Goal: Find specific page/section: Find specific page/section

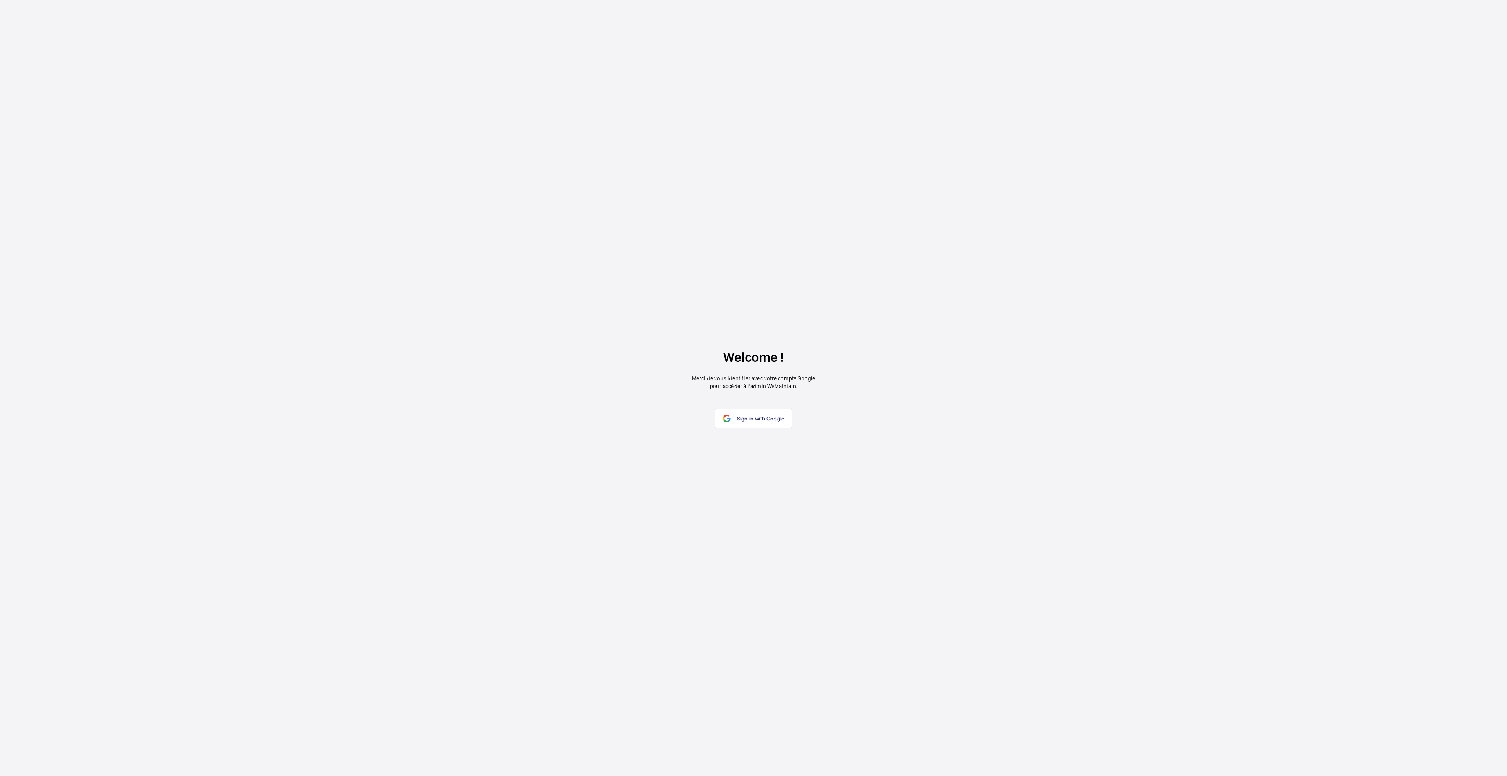
drag, startPoint x: 785, startPoint y: 257, endPoint x: 781, endPoint y: 261, distance: 5.6
click at [785, 257] on wm-front-google-login "Welcome ! Merci de vous identifier avec votre compte Google pour accéder à l’ad…" at bounding box center [753, 388] width 1507 height 776
click at [738, 414] on link "Sign in with Google" at bounding box center [754, 418] width 78 height 19
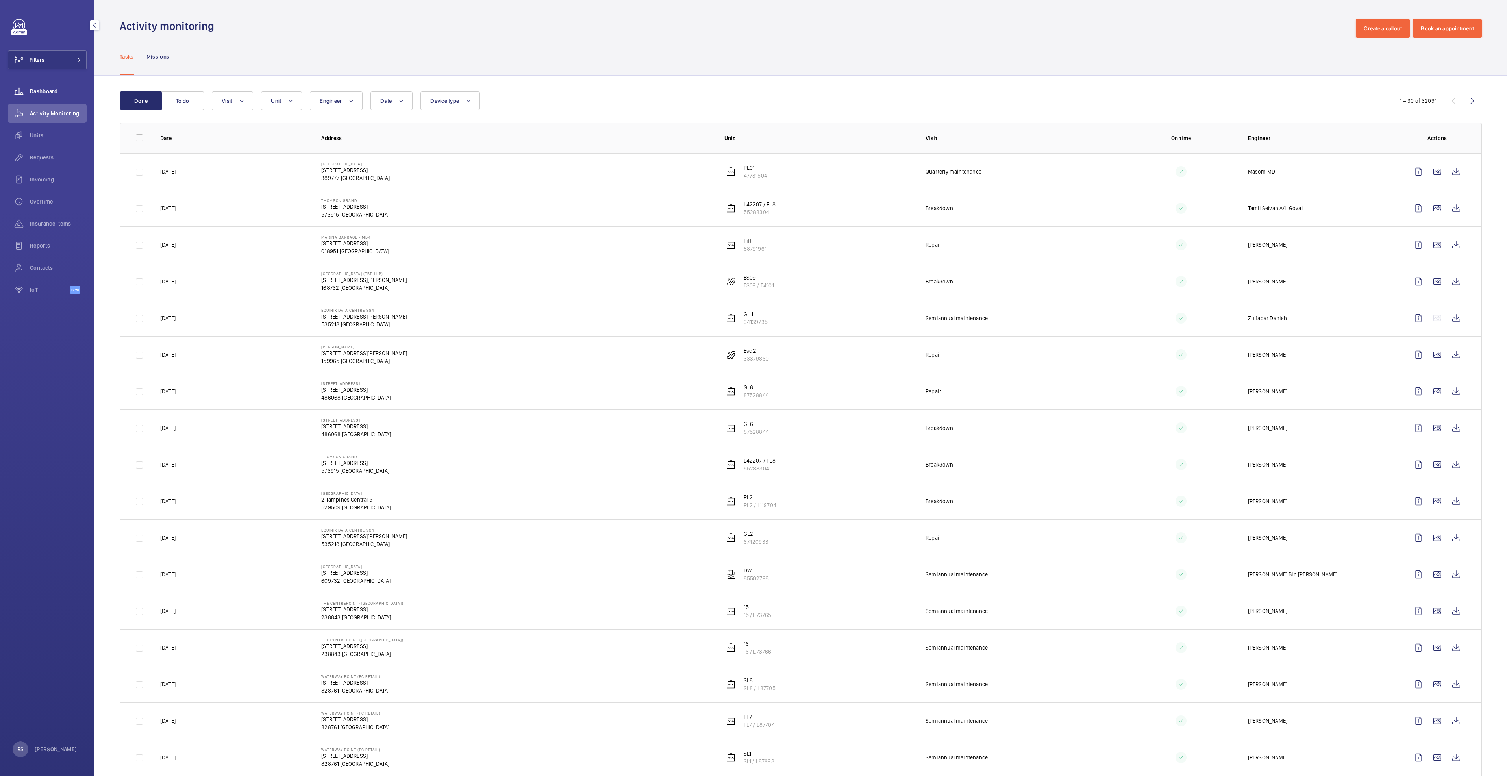
click at [49, 90] on span "Dashboard" at bounding box center [58, 91] width 57 height 8
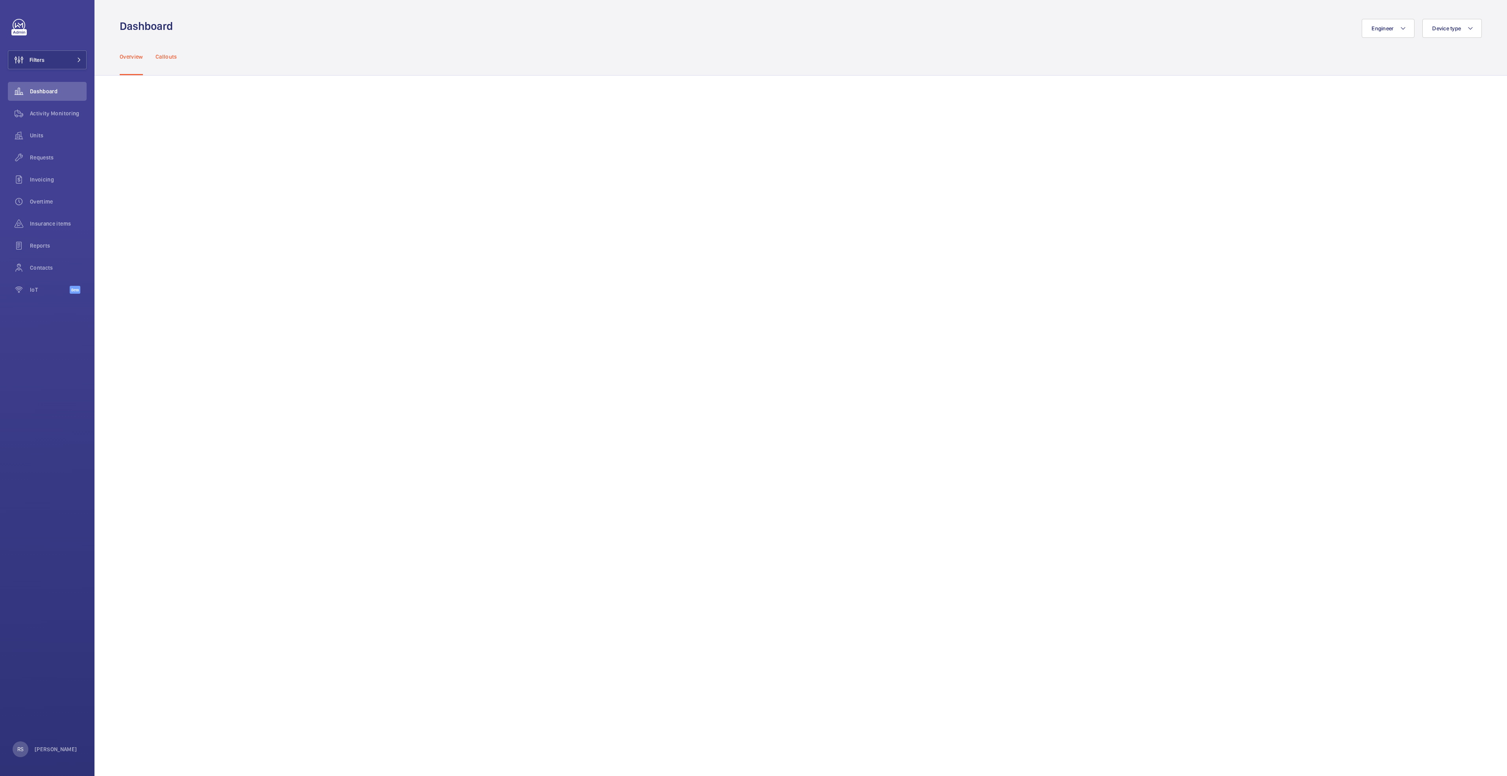
click at [175, 59] on p "Callouts" at bounding box center [167, 57] width 22 height 8
click at [80, 64] on button "Filters" at bounding box center [47, 59] width 79 height 19
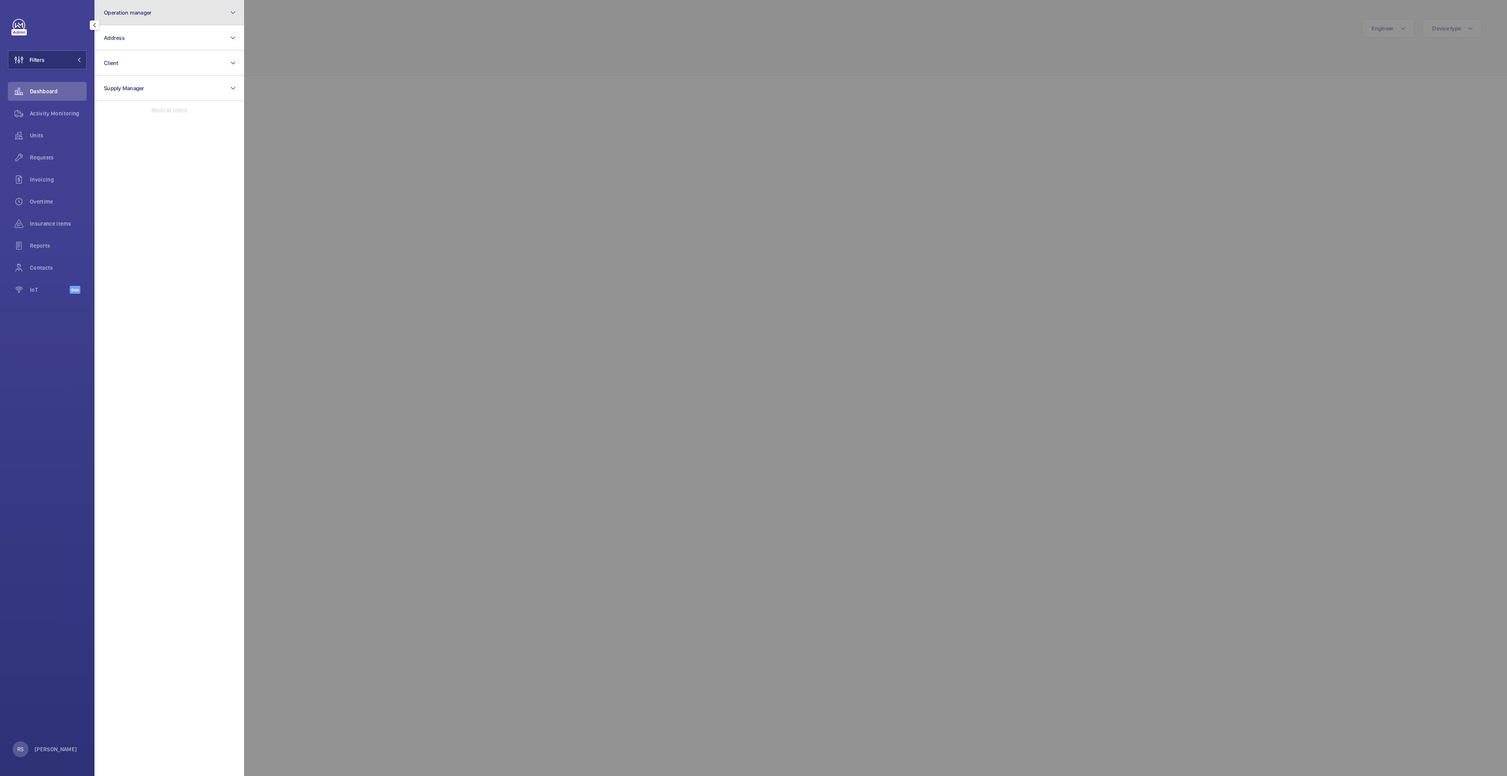
click at [204, 10] on button "Operation manager" at bounding box center [169, 12] width 150 height 25
click at [161, 81] on span "[PERSON_NAME]" at bounding box center [170, 82] width 108 height 8
click at [114, 81] on input "[PERSON_NAME]" at bounding box center [106, 82] width 16 height 16
checkbox input "true"
click at [411, 69] on div at bounding box center [997, 388] width 1507 height 776
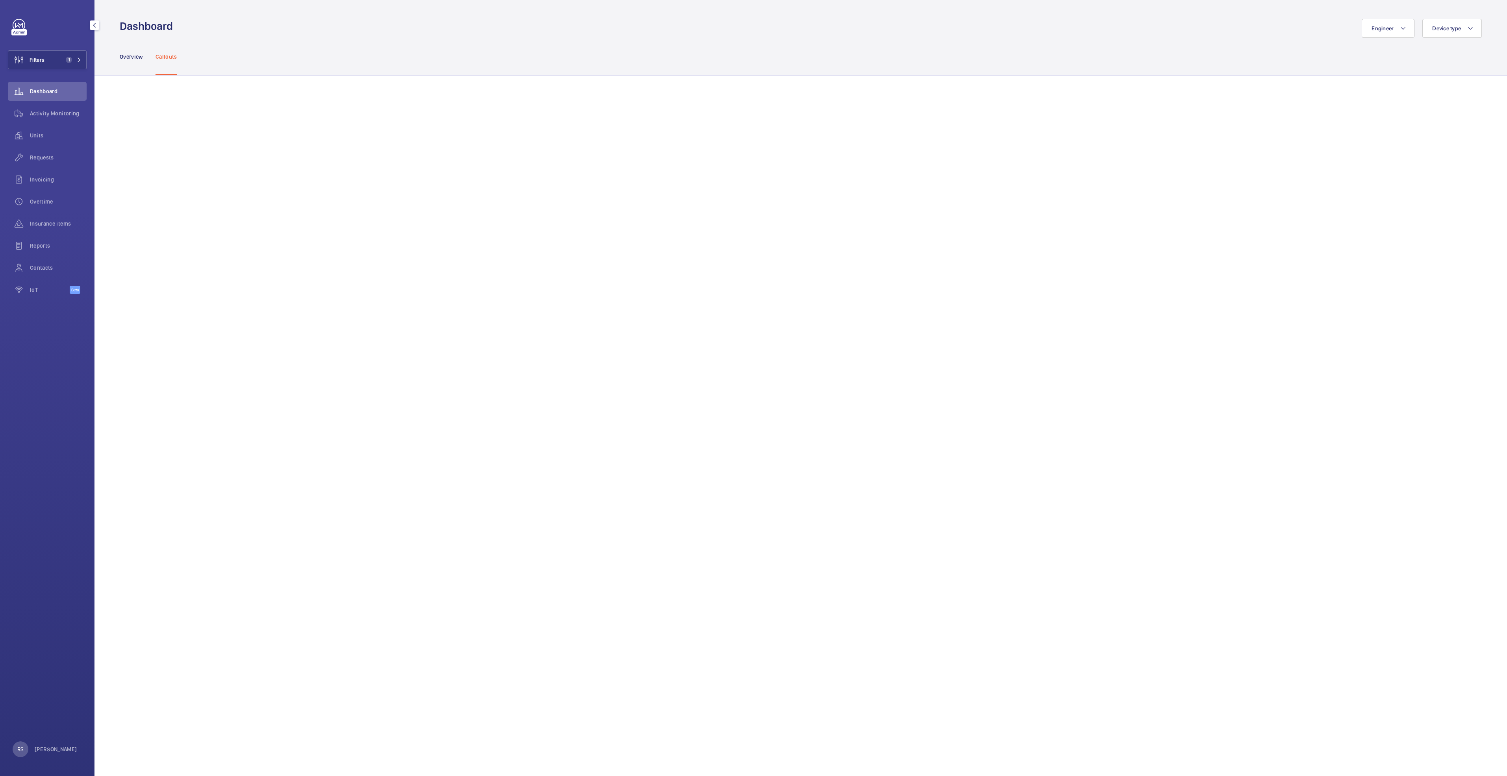
click at [94, 22] on mat-icon "button" at bounding box center [94, 25] width 9 height 6
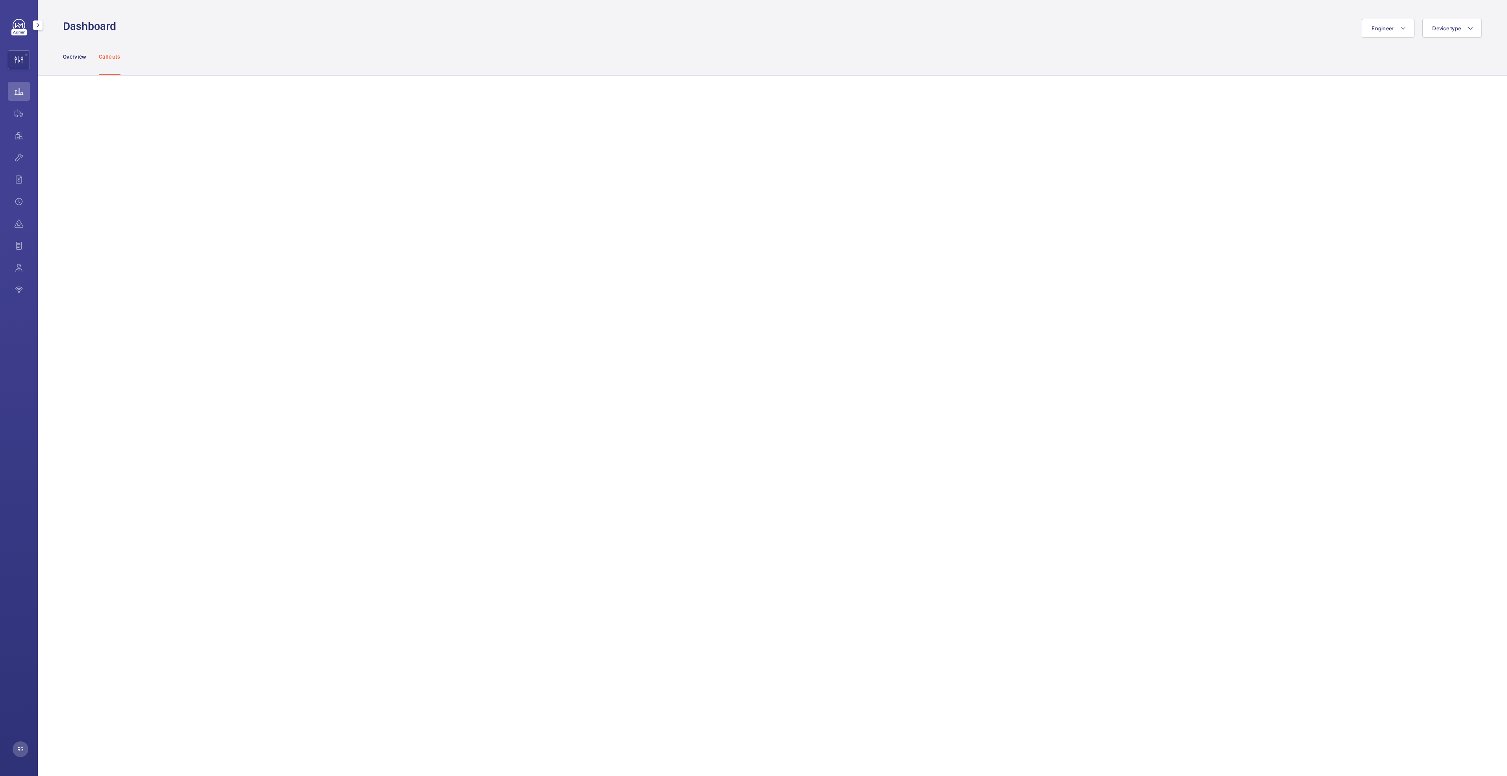
click at [35, 26] on mat-icon "button" at bounding box center [37, 25] width 9 height 6
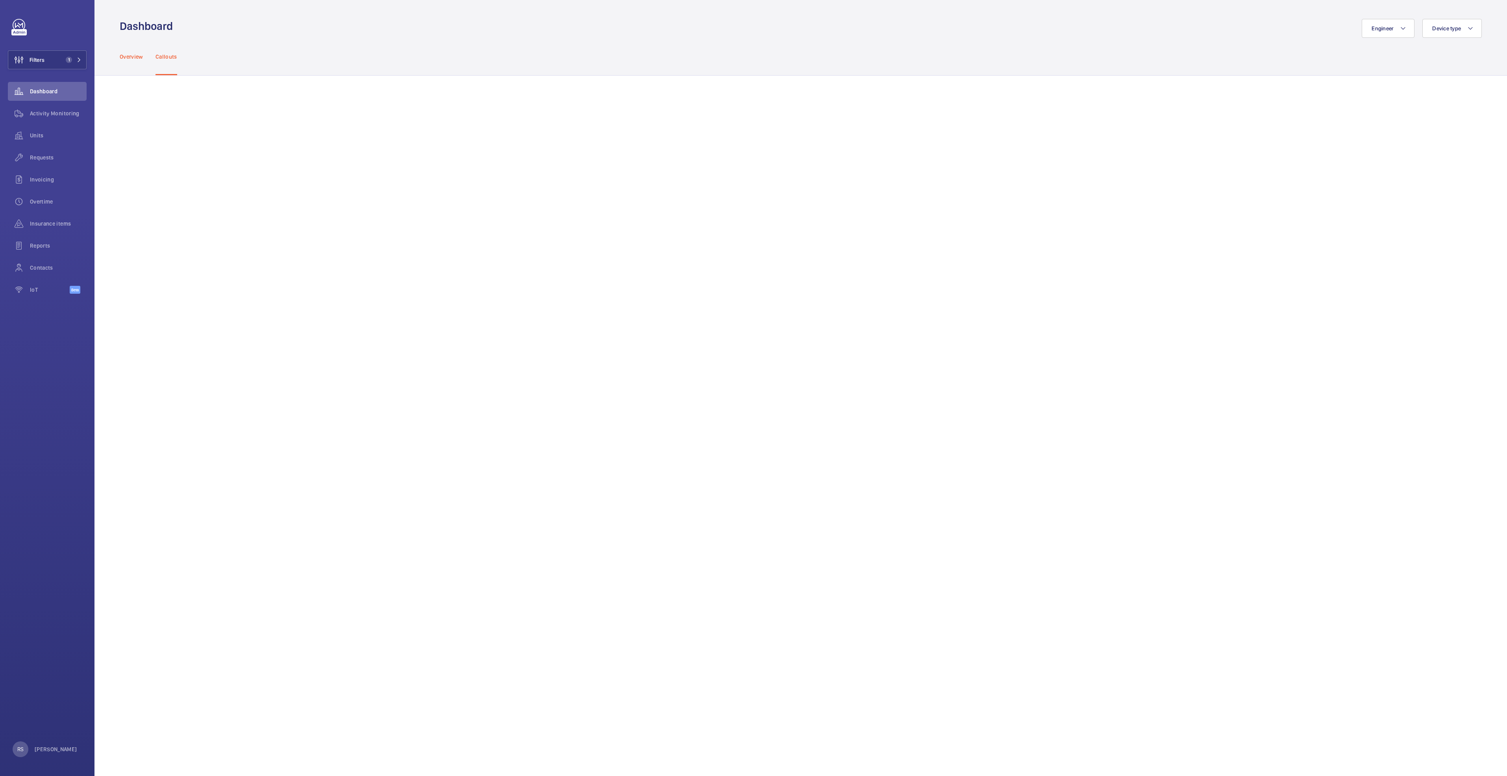
click at [133, 61] on div "Overview" at bounding box center [131, 56] width 23 height 37
click at [891, 17] on wm-front-admin-header "Dashboard Engineer Device type" at bounding box center [800, 19] width 1413 height 38
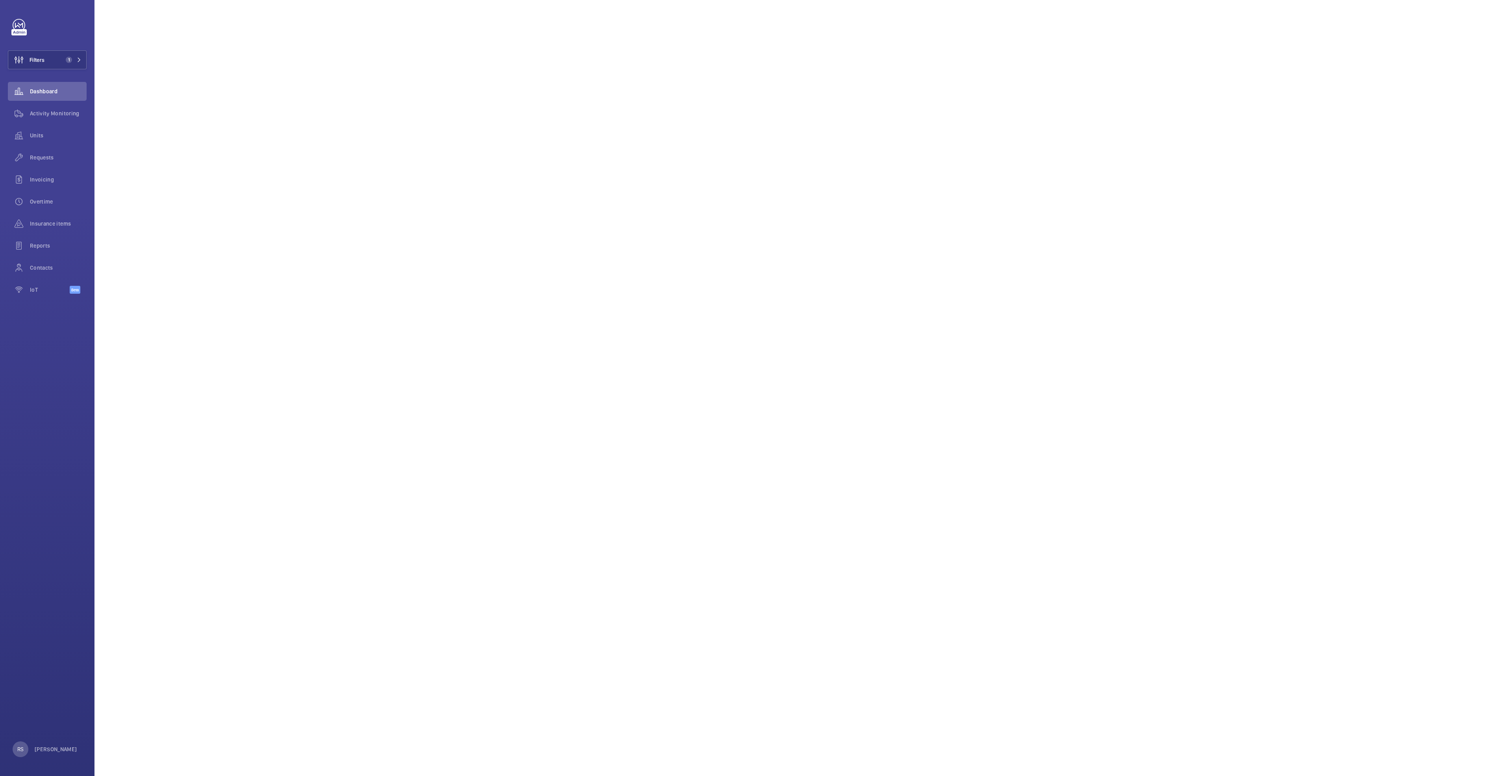
scroll to position [727, 0]
